Goal: Task Accomplishment & Management: Manage account settings

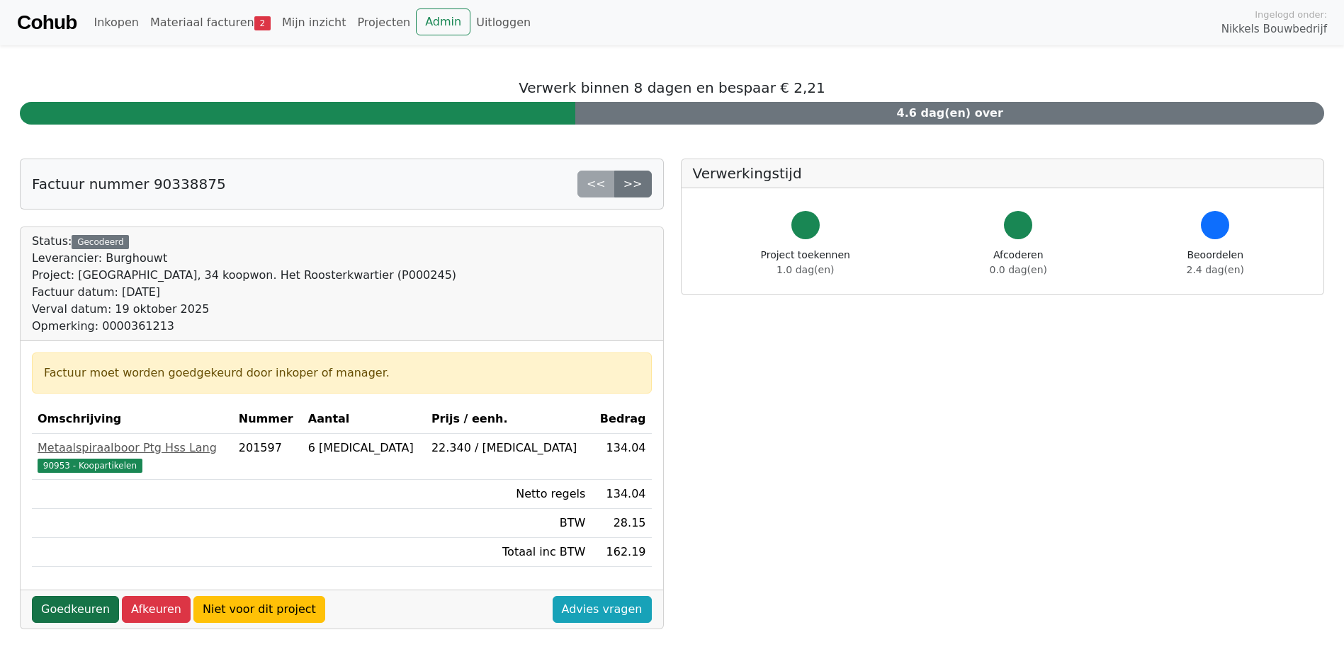
click at [58, 613] on link "Goedkeuren" at bounding box center [75, 609] width 87 height 27
click at [84, 467] on span "90953 - Koopartikelen" at bounding box center [90, 466] width 105 height 14
click at [76, 612] on link "Goedkeuren" at bounding box center [75, 609] width 87 height 27
